Goal: Browse casually: Explore the website without a specific task or goal

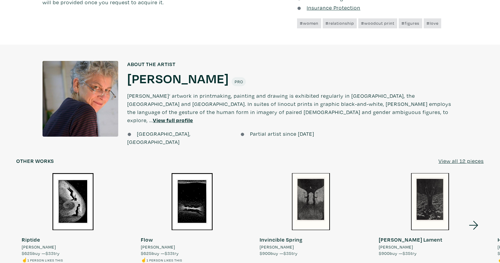
scroll to position [473, 0]
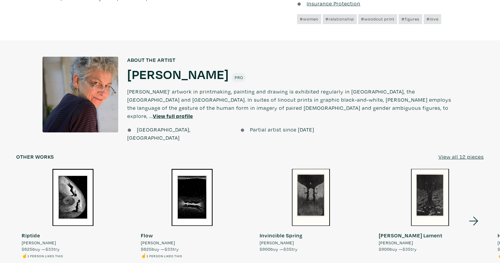
click at [76, 178] on div at bounding box center [73, 197] width 114 height 57
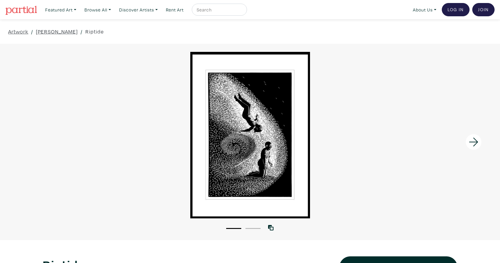
click at [473, 142] on icon at bounding box center [473, 141] width 9 height 9
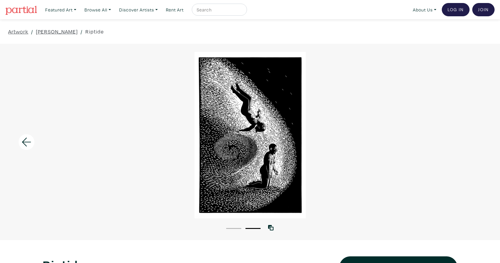
click at [473, 142] on div at bounding box center [250, 135] width 500 height 166
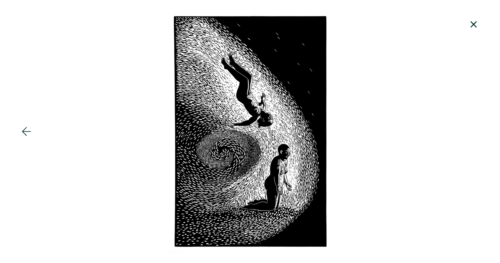
click at [474, 22] on icon at bounding box center [473, 24] width 20 height 16
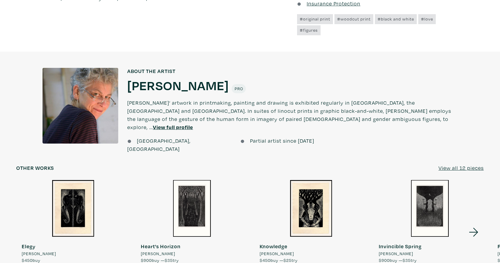
click at [476, 224] on icon at bounding box center [473, 232] width 20 height 16
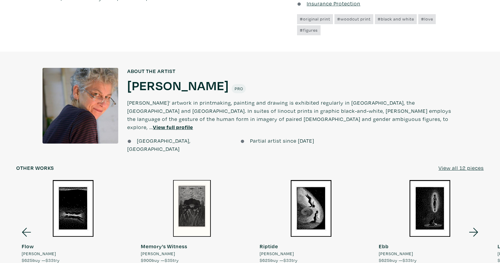
click at [196, 198] on div at bounding box center [192, 208] width 114 height 57
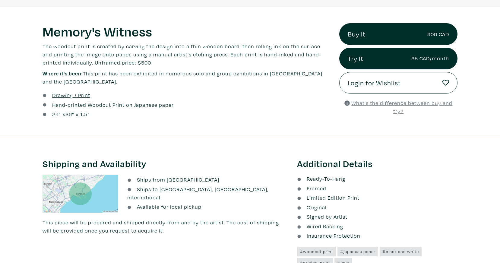
scroll to position [233, 0]
